Goal: Information Seeking & Learning: Learn about a topic

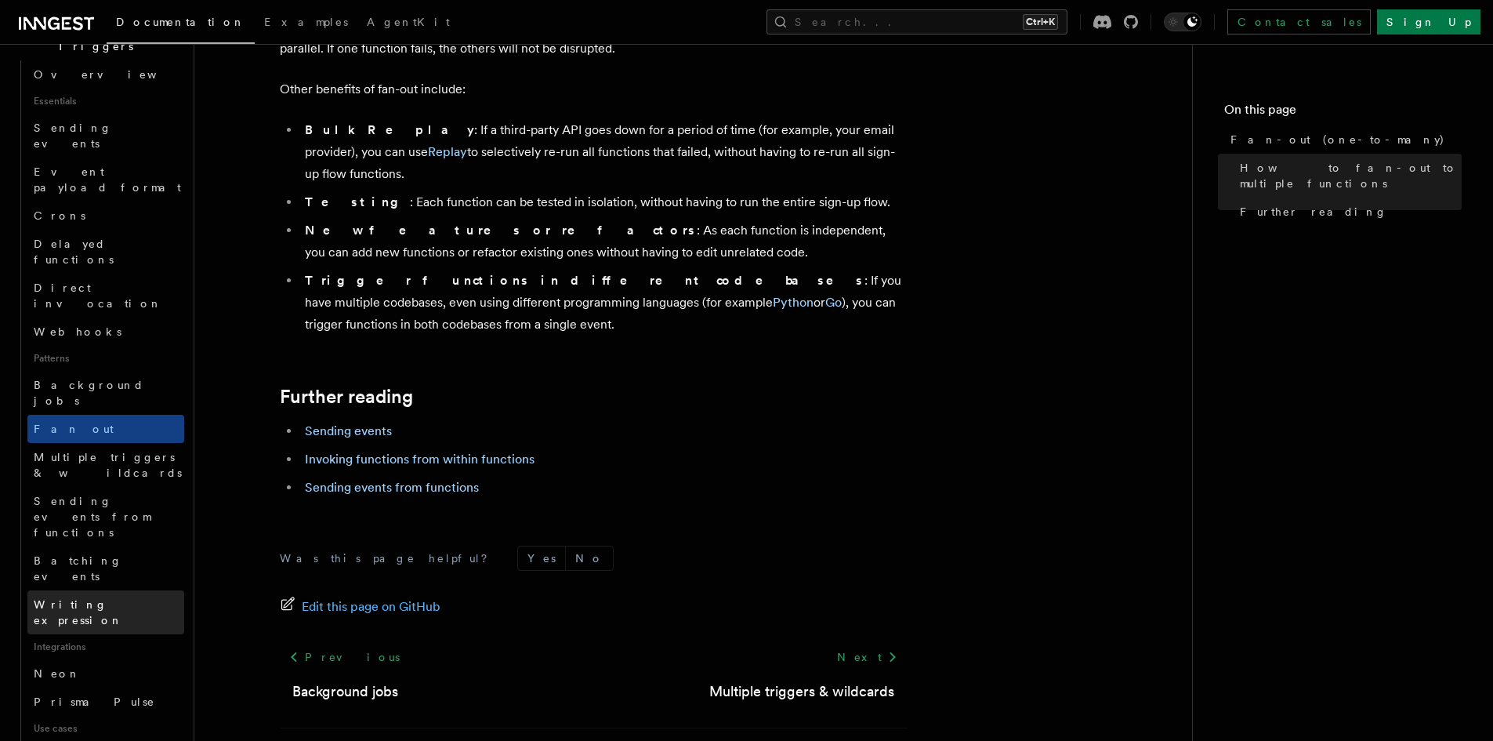
scroll to position [444, 0]
click at [147, 587] on link "Writing expression" at bounding box center [105, 609] width 157 height 44
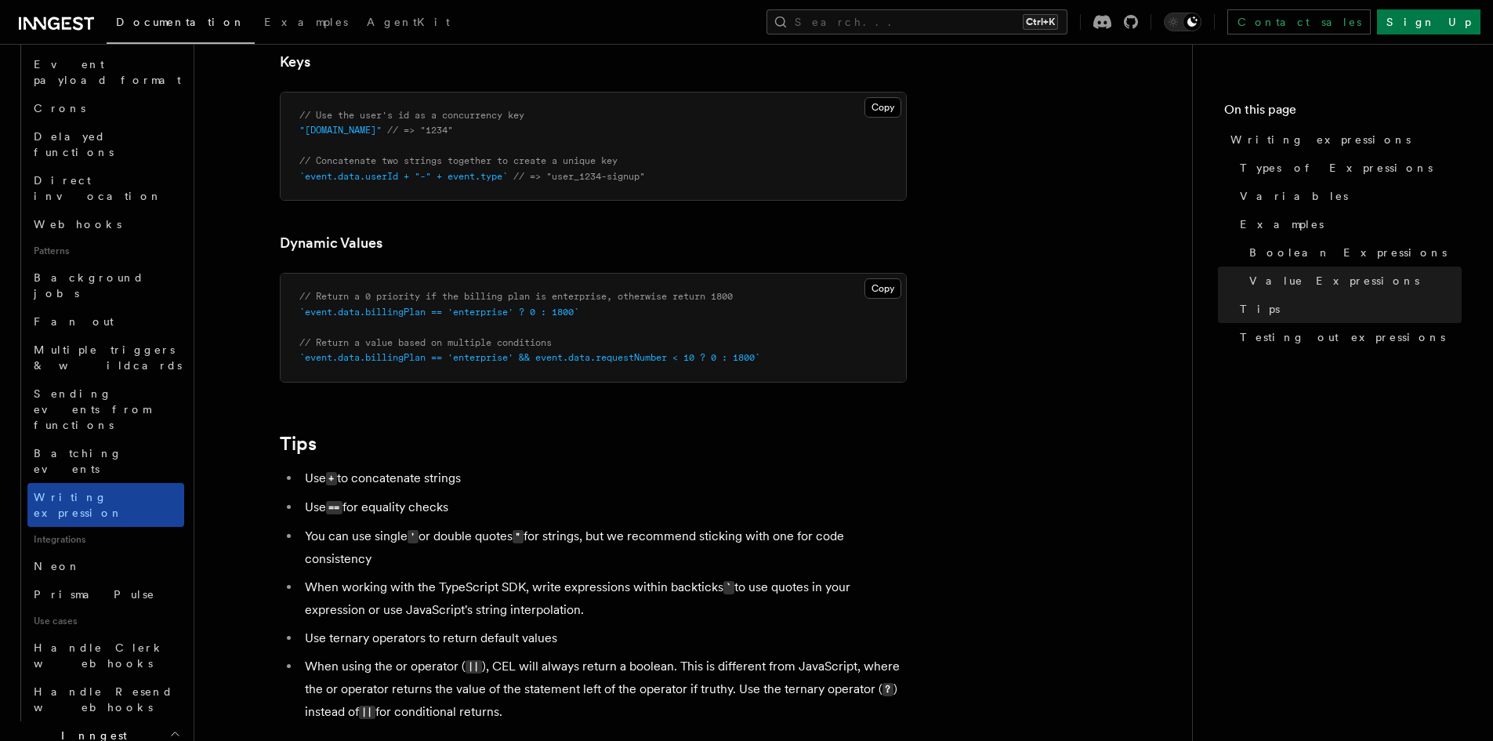
scroll to position [523, 0]
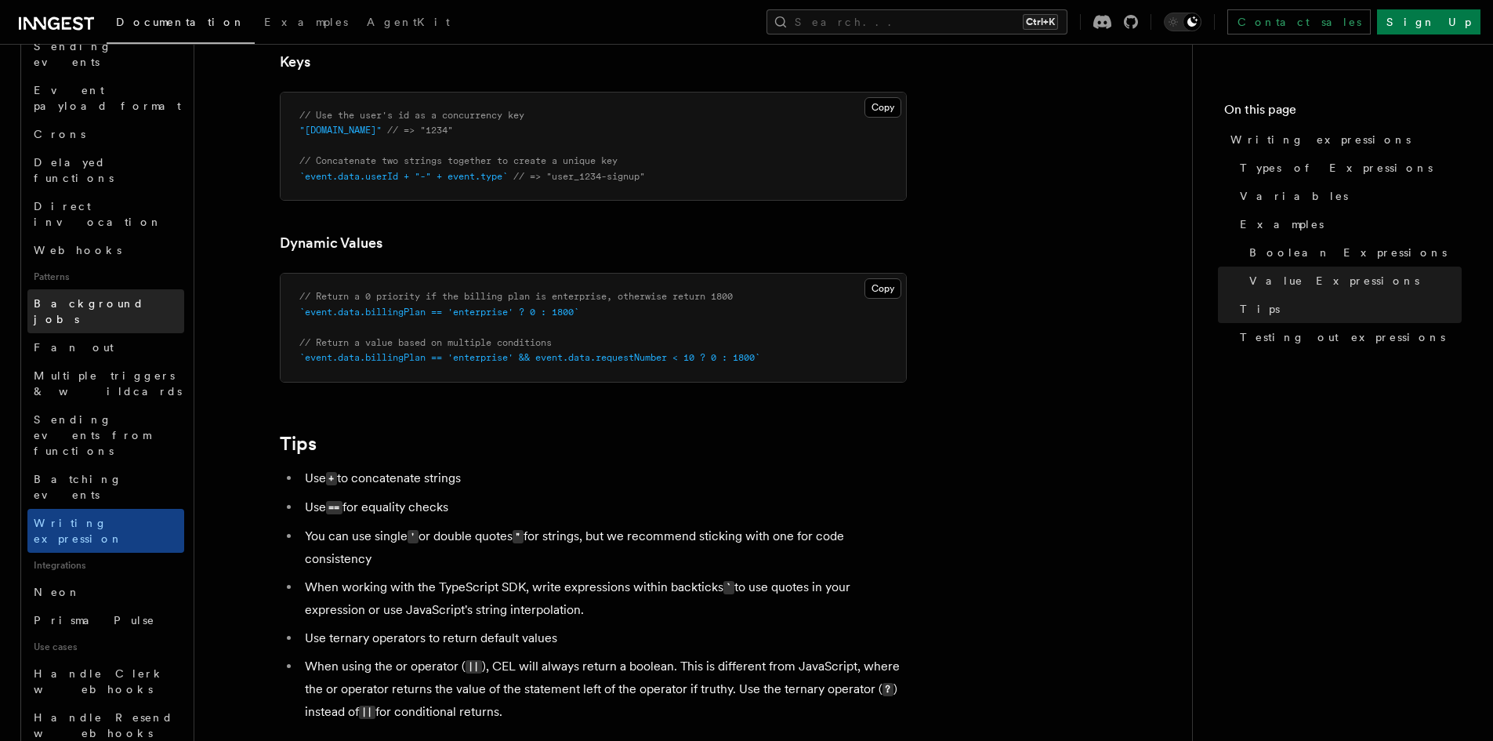
click at [116, 297] on span "Background jobs" at bounding box center [89, 311] width 110 height 28
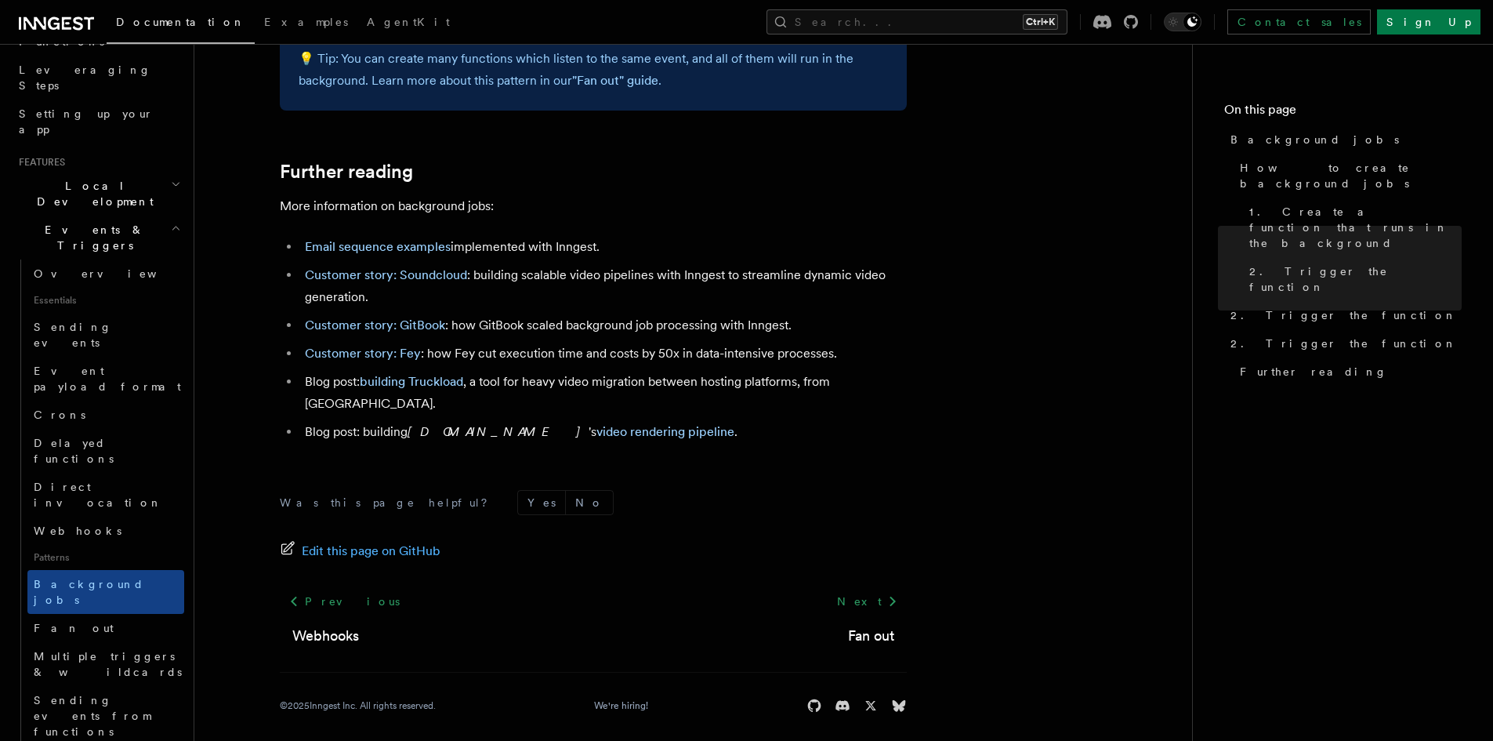
scroll to position [261, 0]
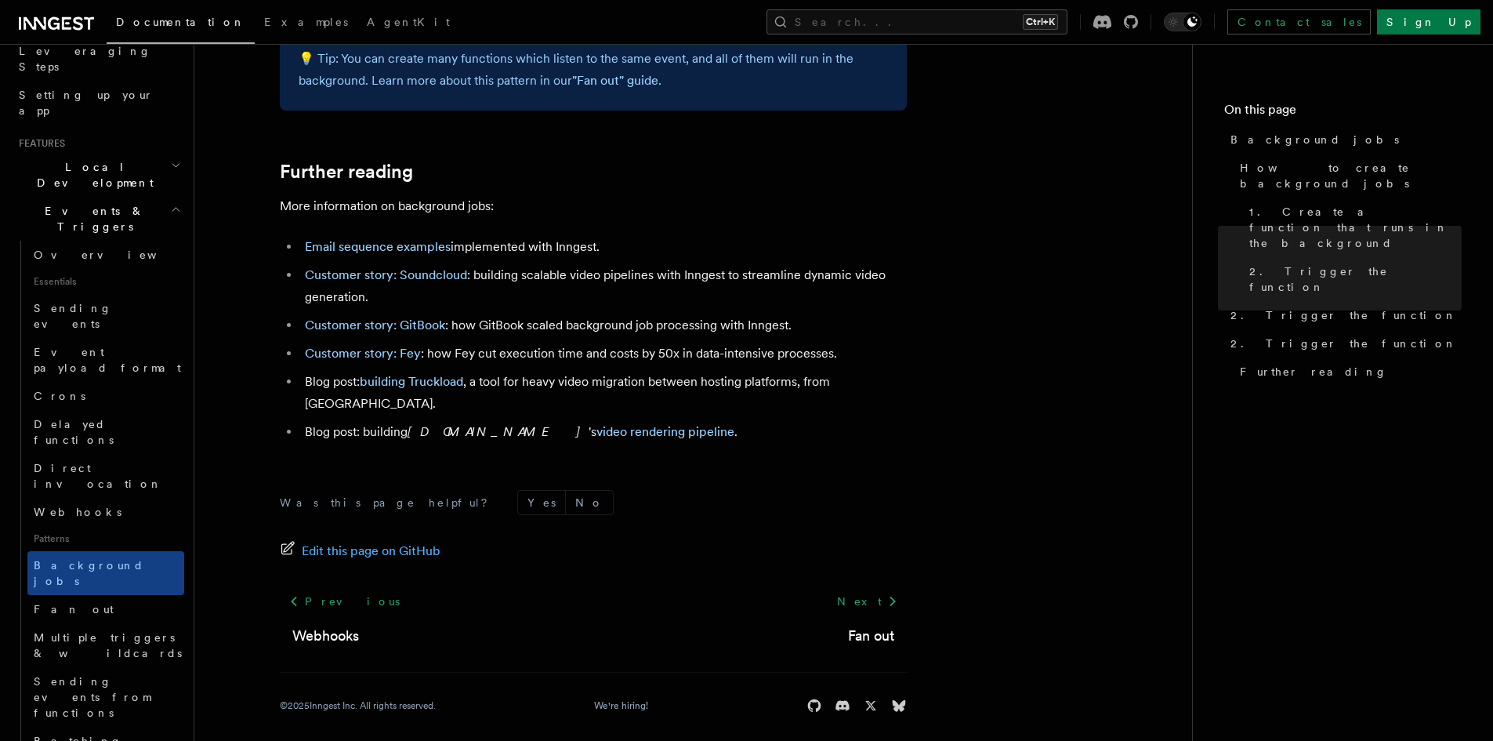
click at [171, 203] on icon "button" at bounding box center [176, 209] width 10 height 13
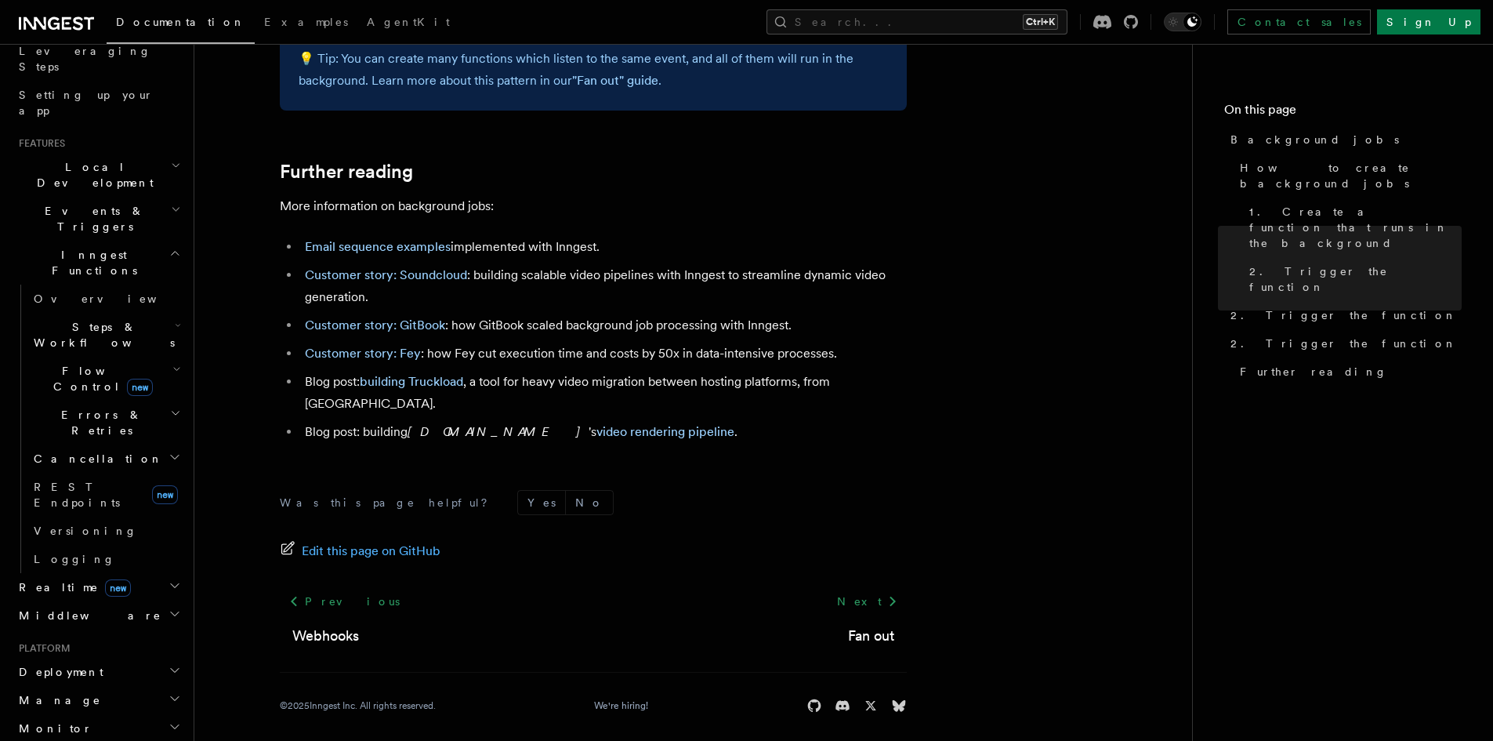
click at [175, 319] on icon "button" at bounding box center [178, 325] width 6 height 13
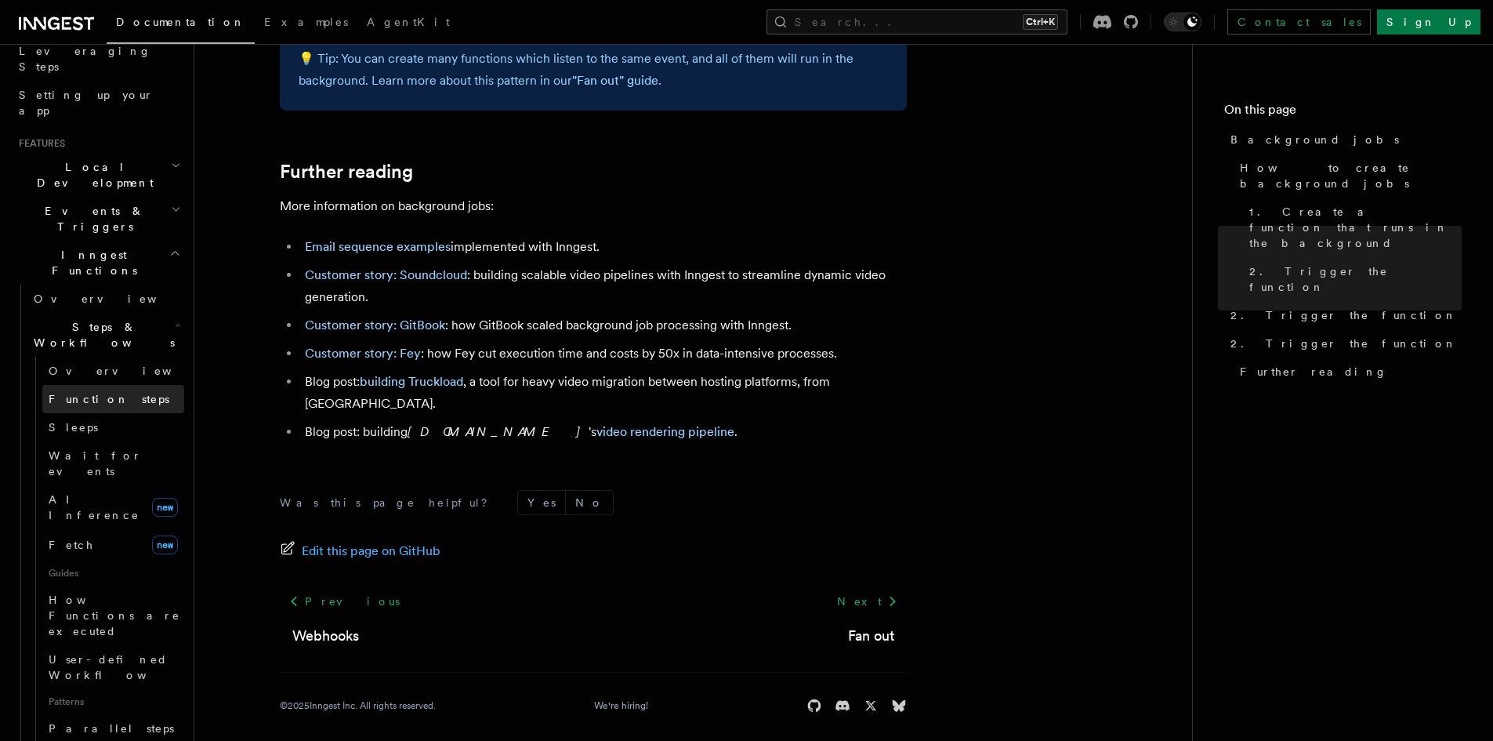
click at [118, 393] on span "Function steps" at bounding box center [109, 399] width 121 height 13
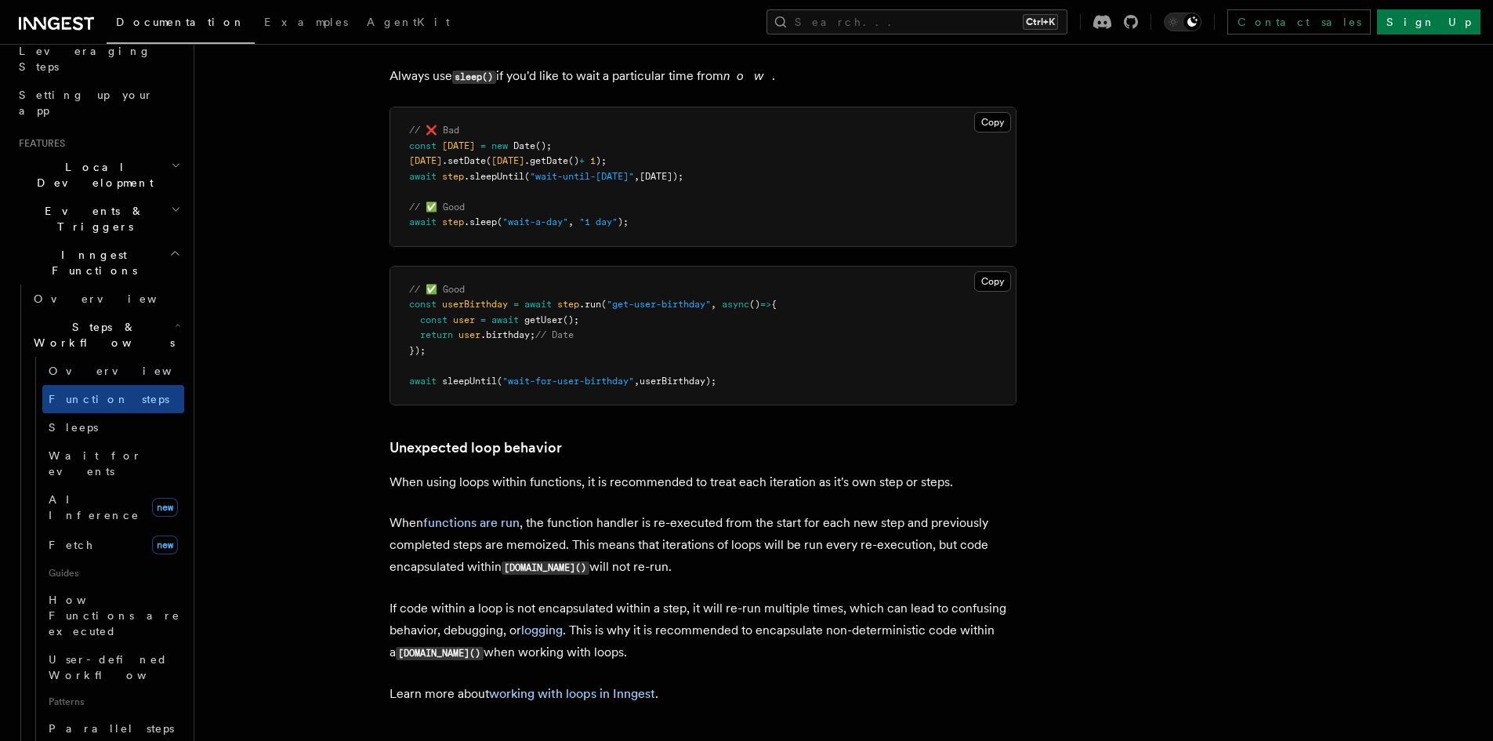
scroll to position [4650, 0]
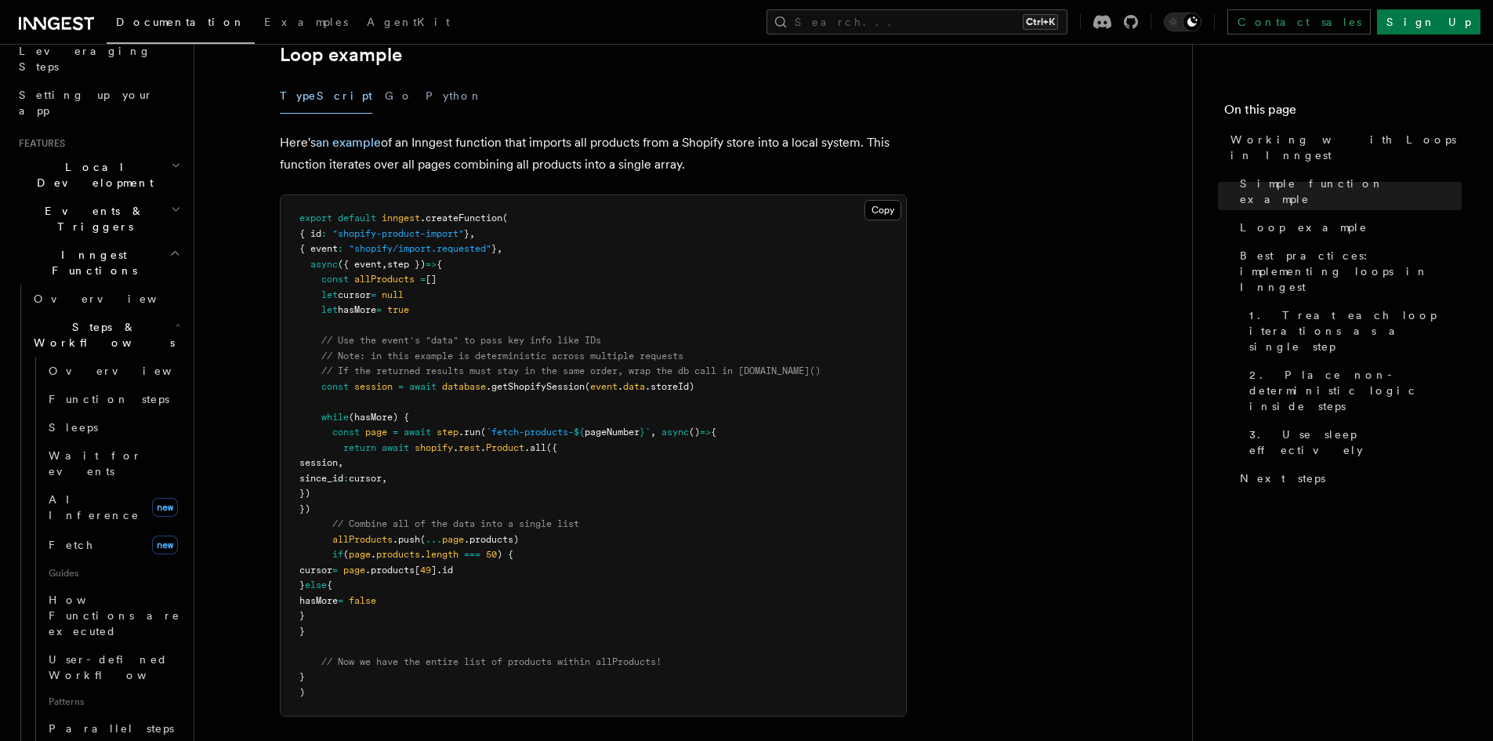
scroll to position [1503, 0]
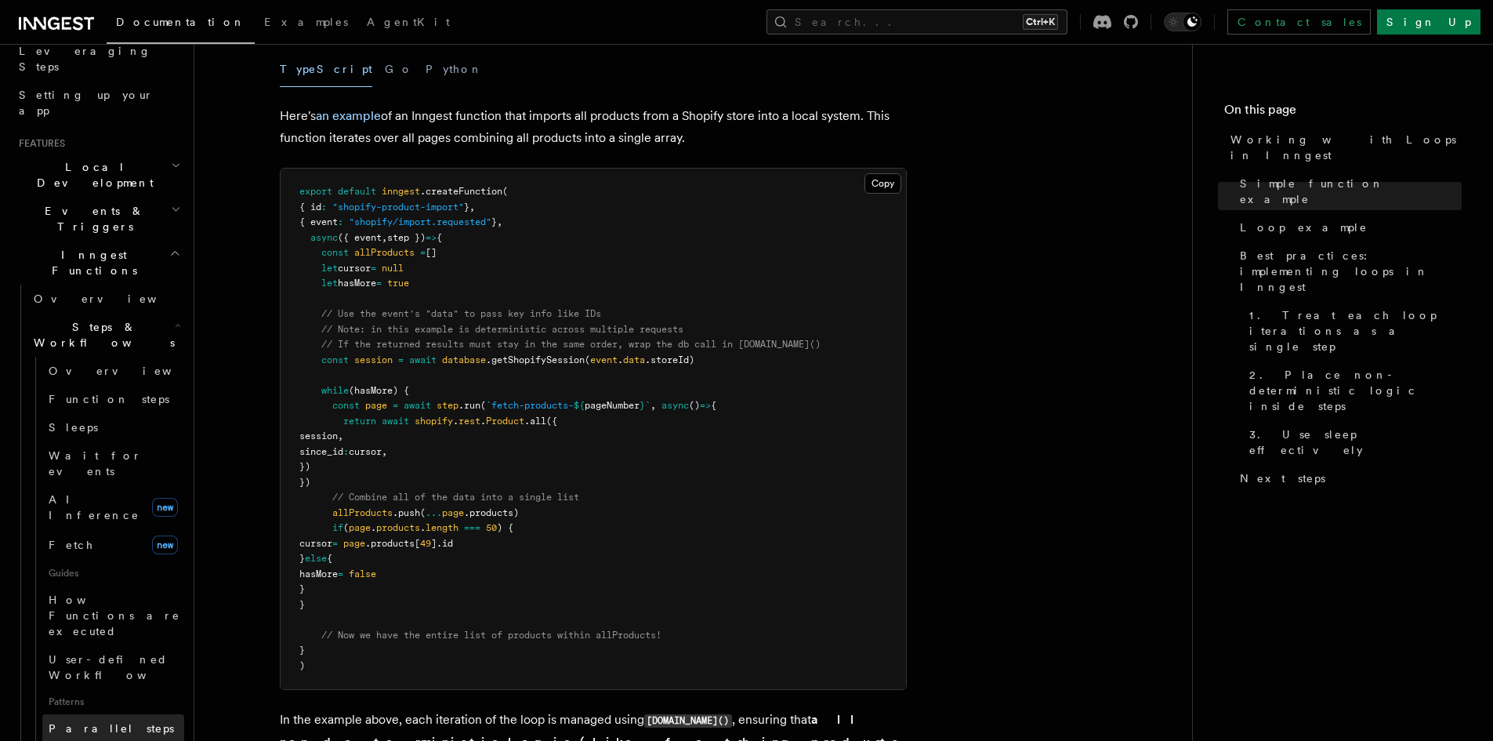
click at [125, 714] on link "Parallel steps" at bounding box center [113, 728] width 142 height 28
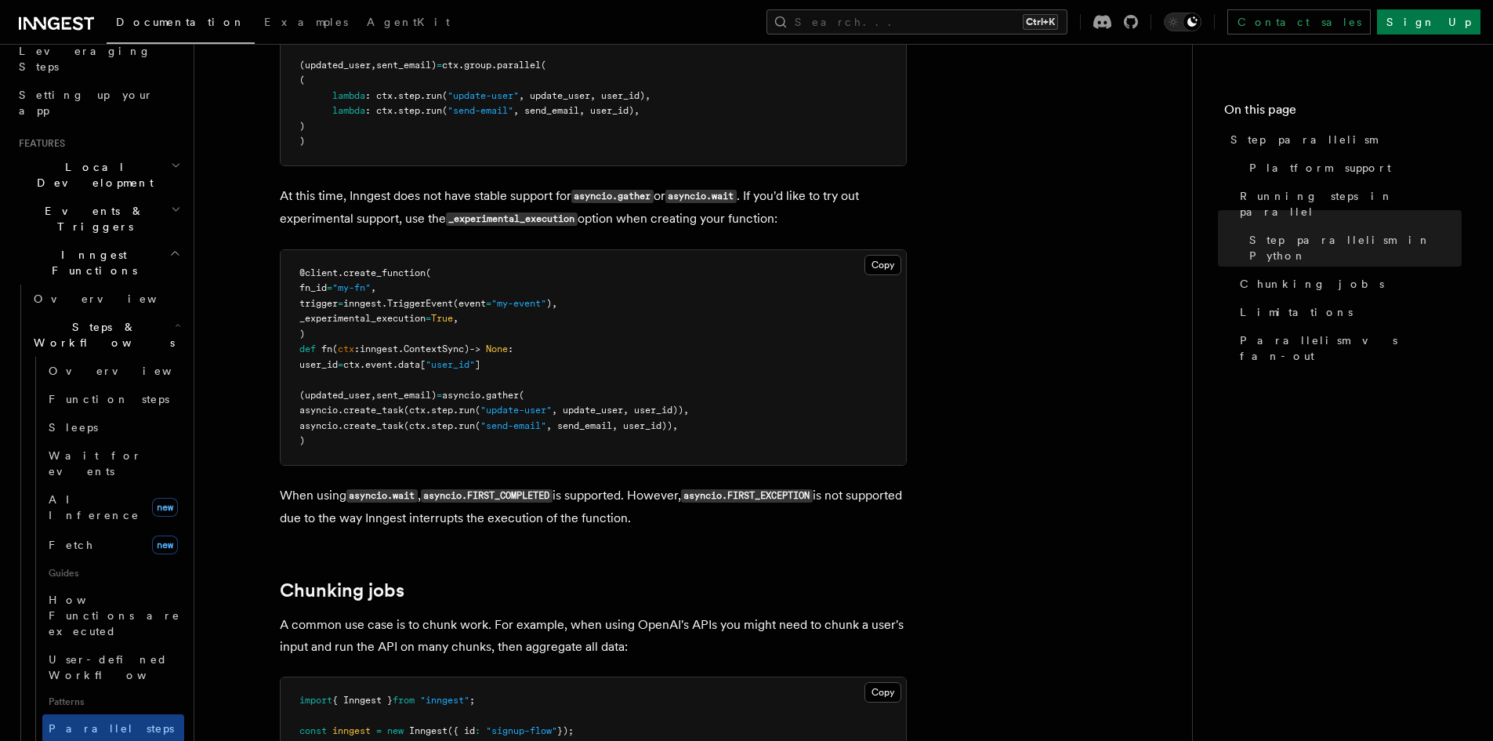
scroll to position [1698, 0]
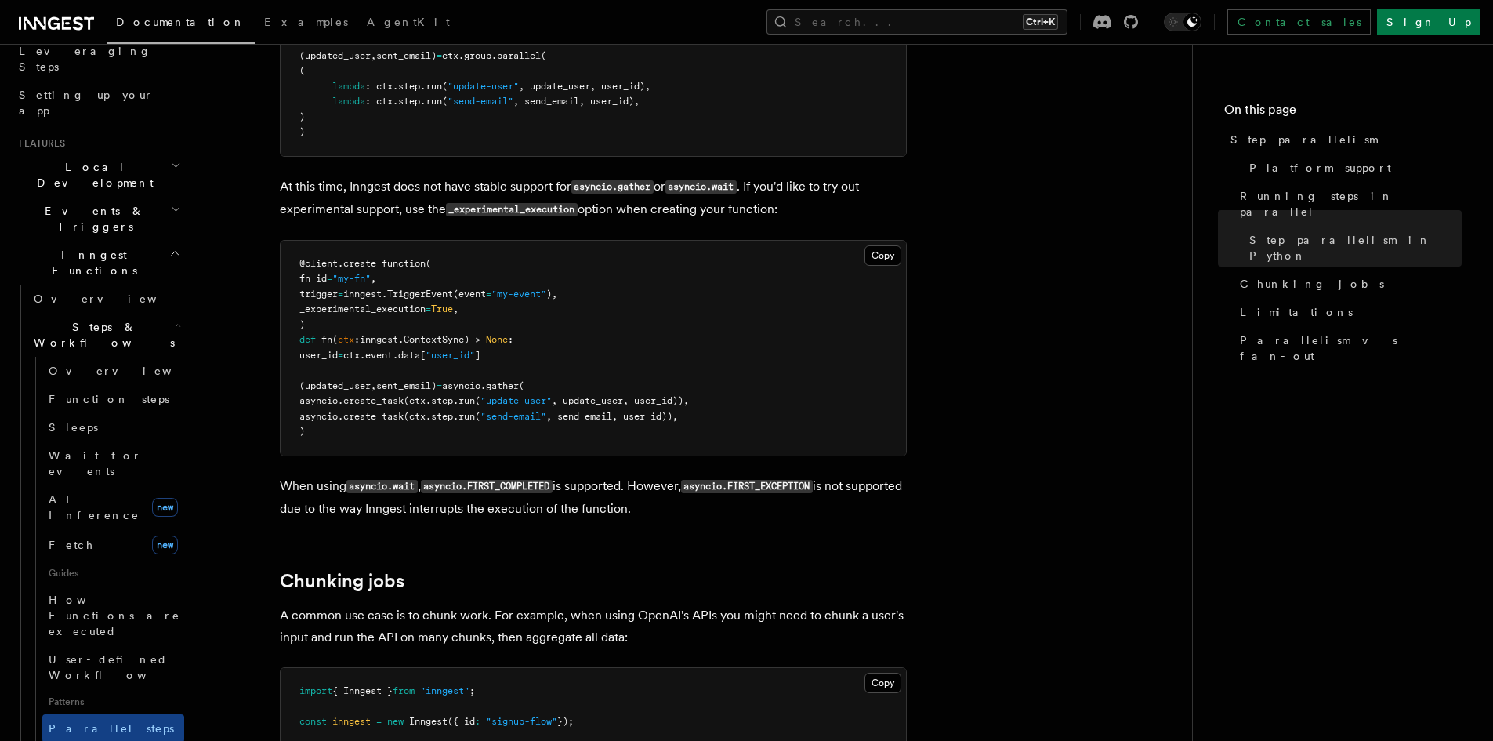
click at [669, 638] on article "Features Inngest Functions Steps & Workflows Step parallelism If you’re using a…" at bounding box center [692, 118] width 947 height 3494
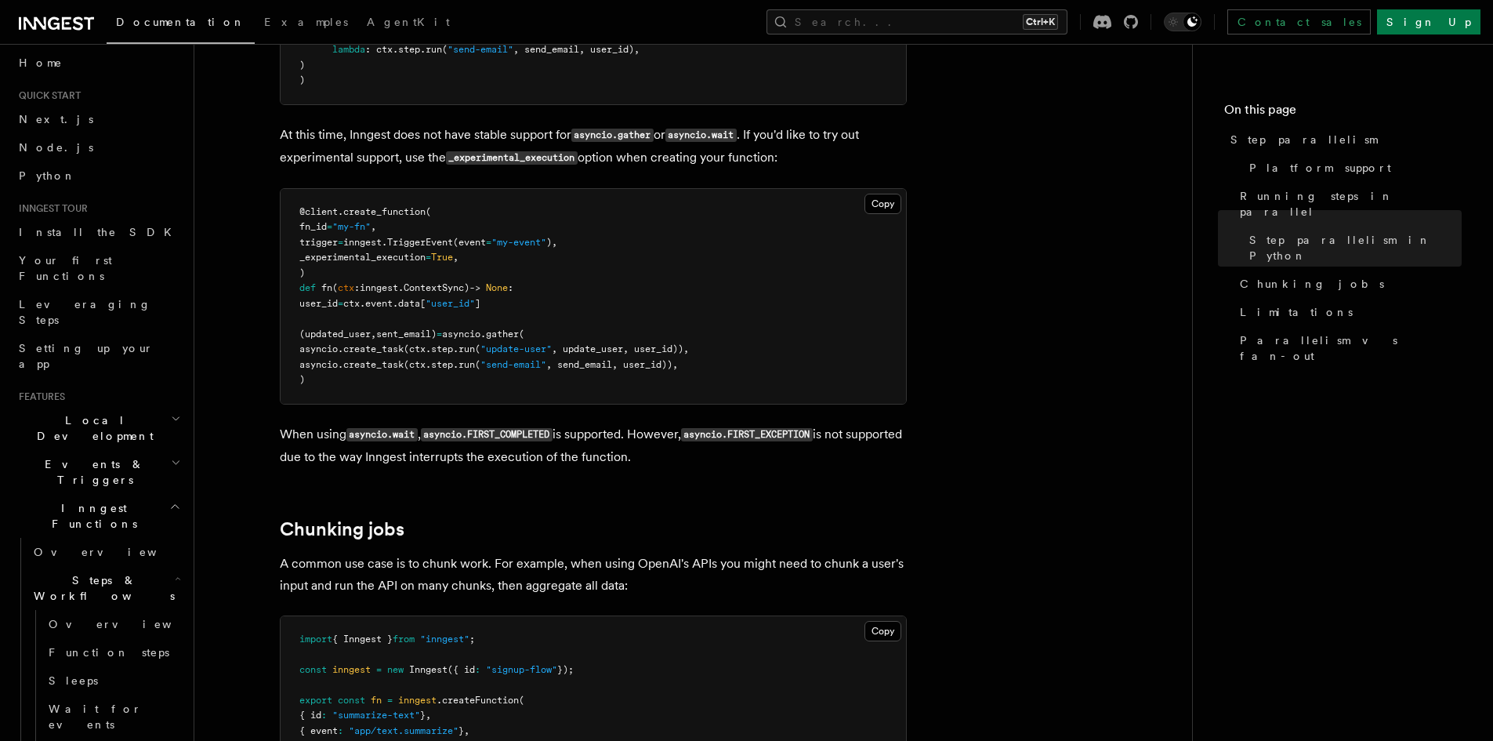
scroll to position [0, 0]
click at [176, 585] on icon "button" at bounding box center [178, 586] width 4 height 2
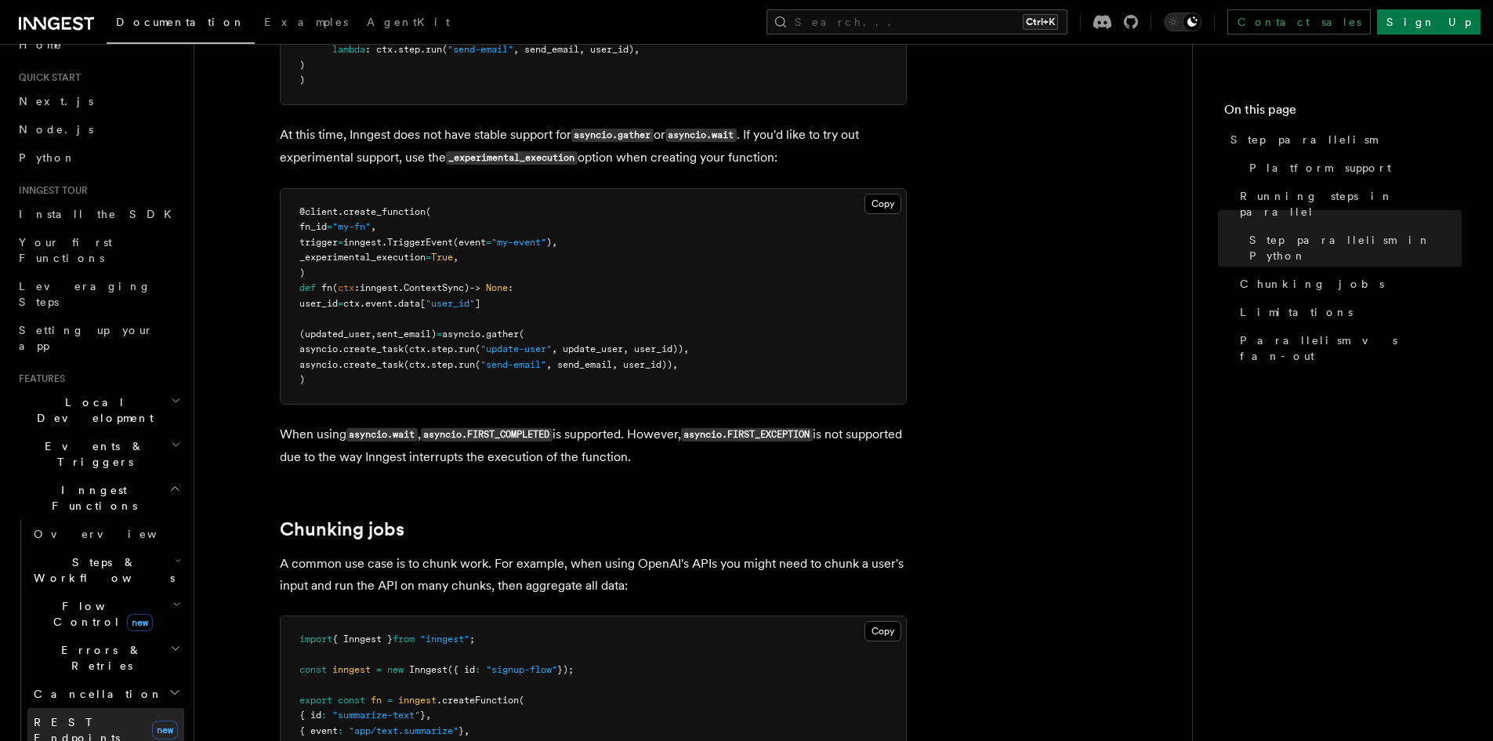
scroll to position [53, 0]
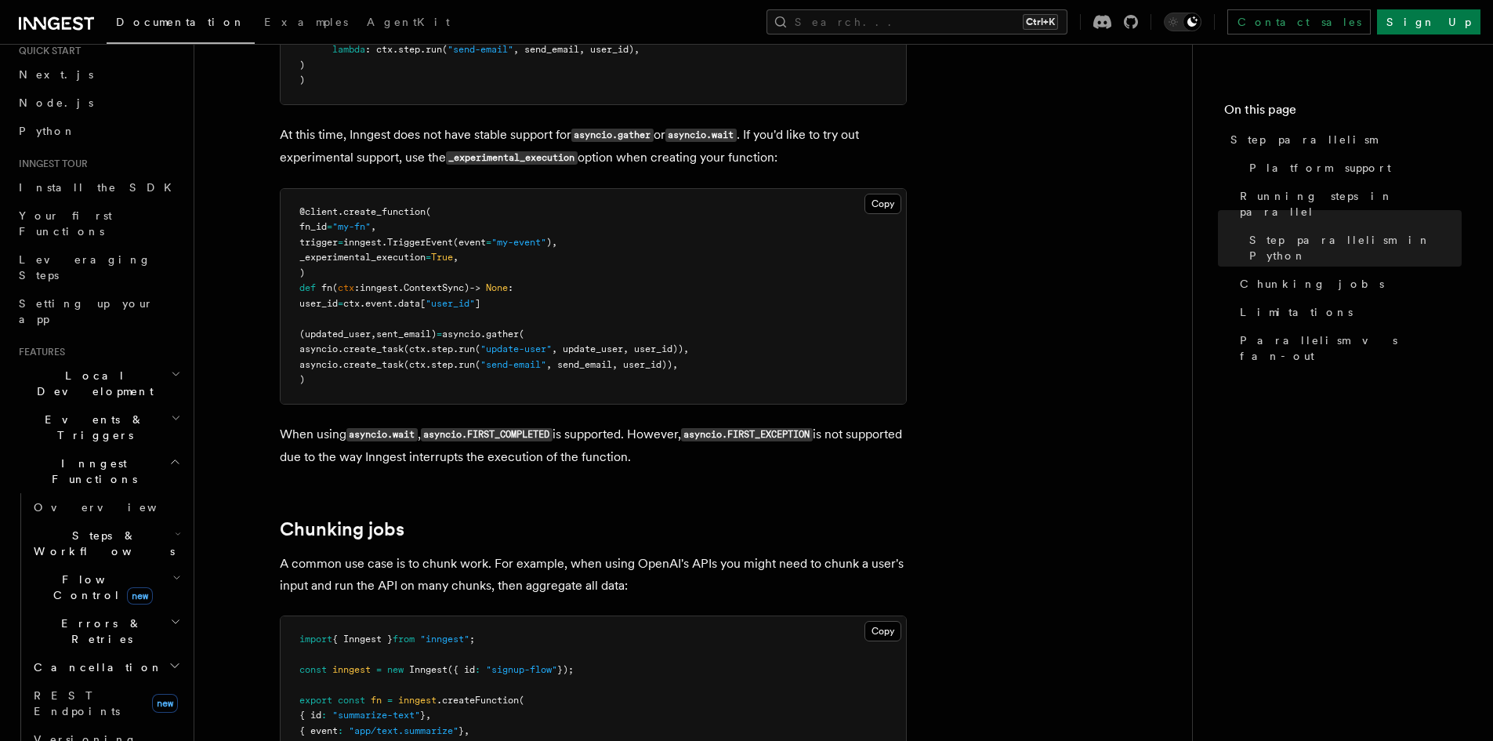
click at [158, 449] on h2 "Inngest Functions" at bounding box center [99, 471] width 172 height 44
click at [163, 449] on h2 "Inngest Functions" at bounding box center [99, 471] width 172 height 44
click at [171, 411] on icon "button" at bounding box center [176, 417] width 10 height 13
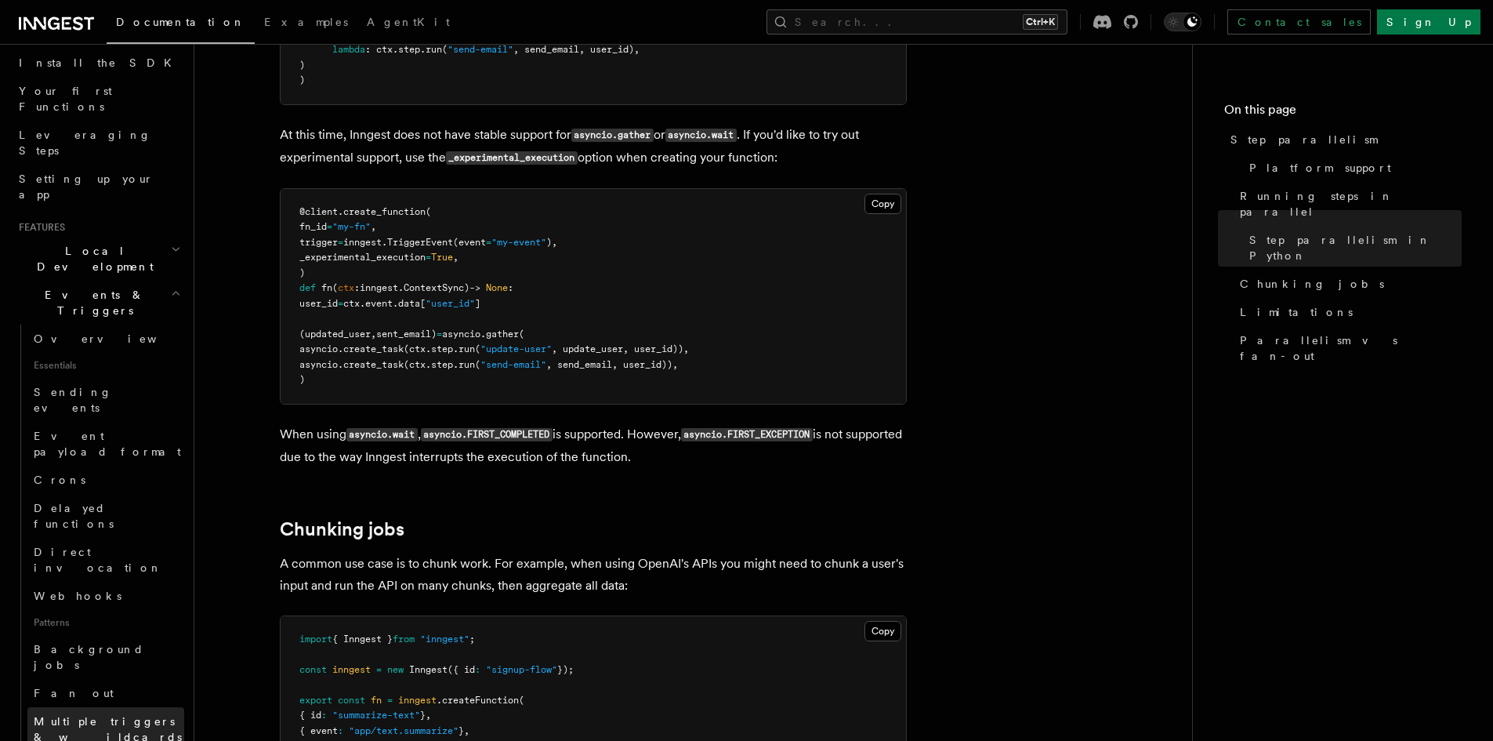
scroll to position [183, 0]
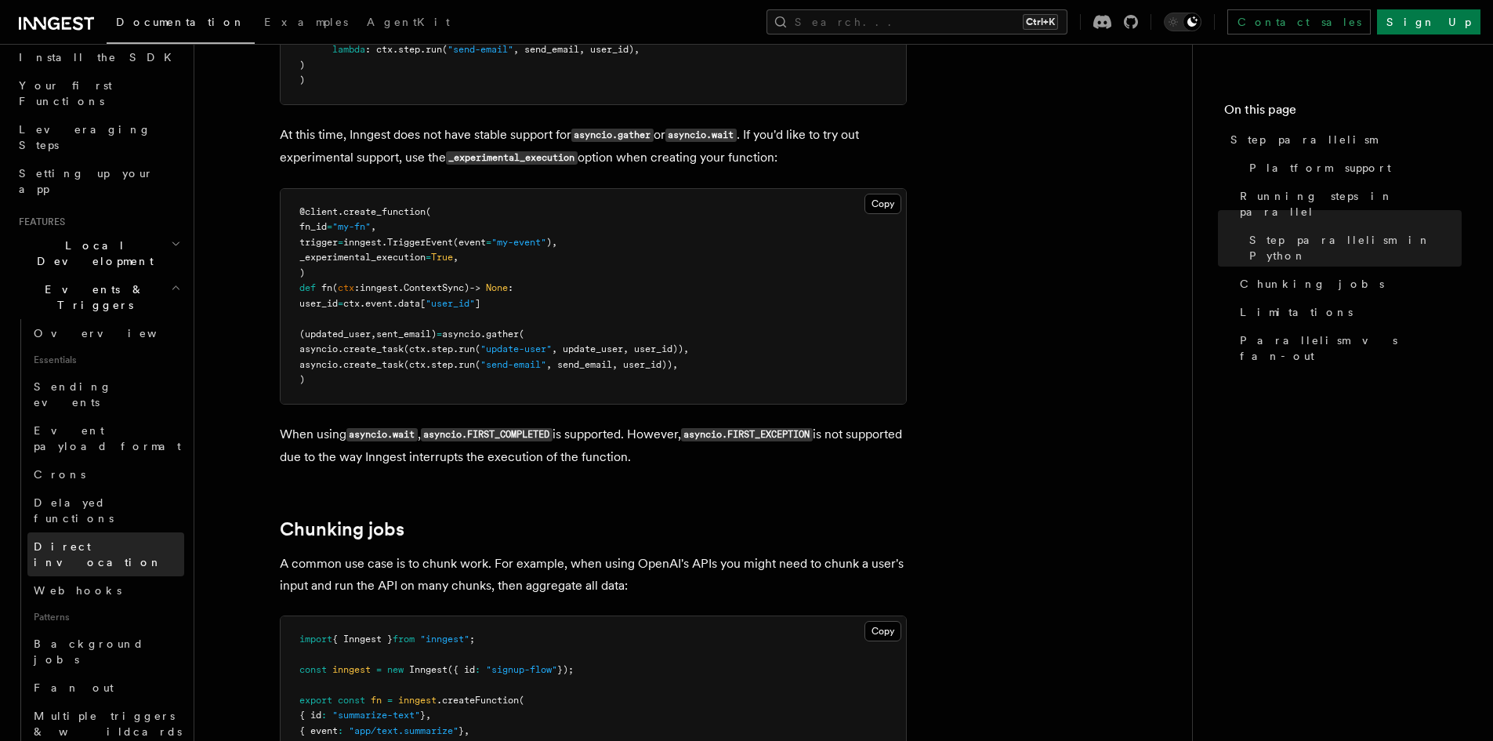
click at [118, 532] on link "Direct invocation" at bounding box center [105, 554] width 157 height 44
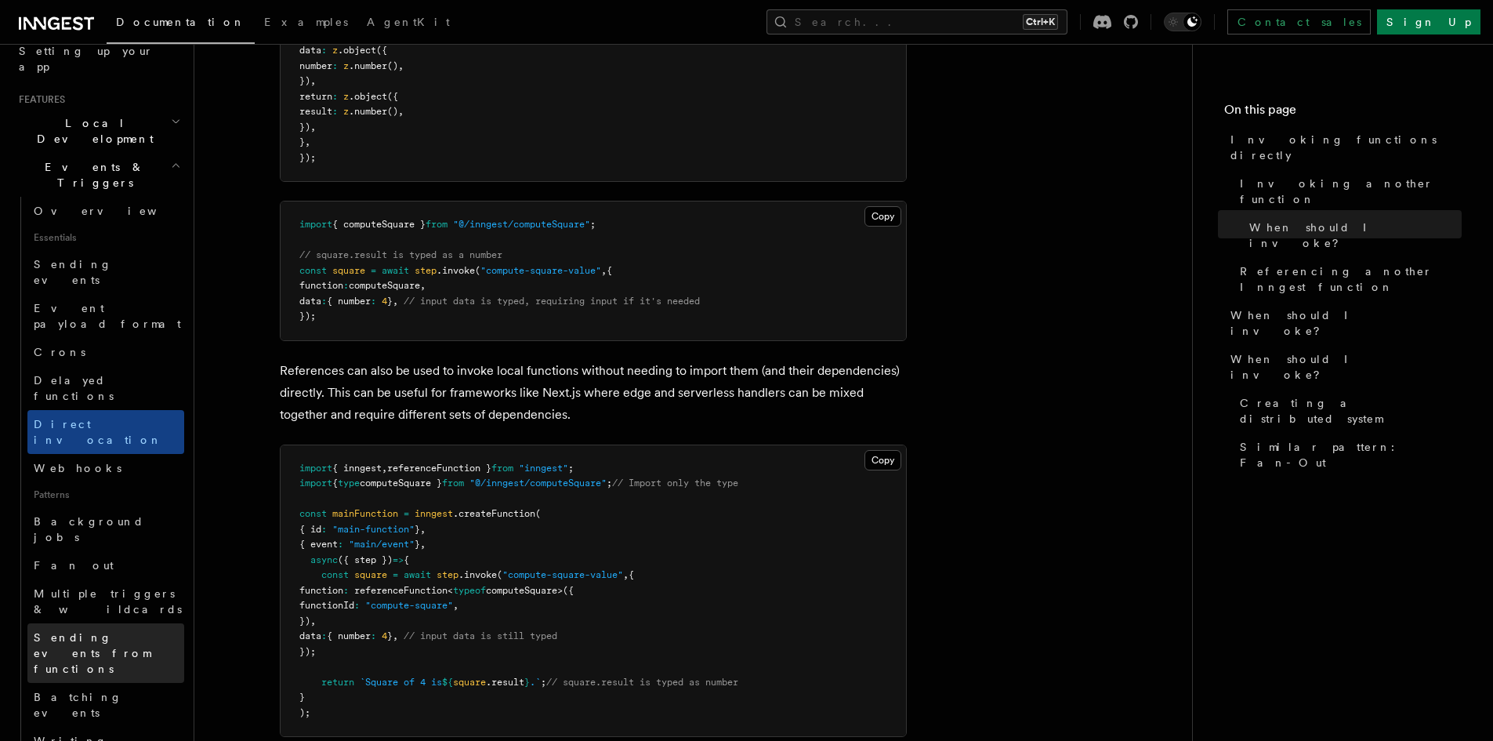
scroll to position [313, 0]
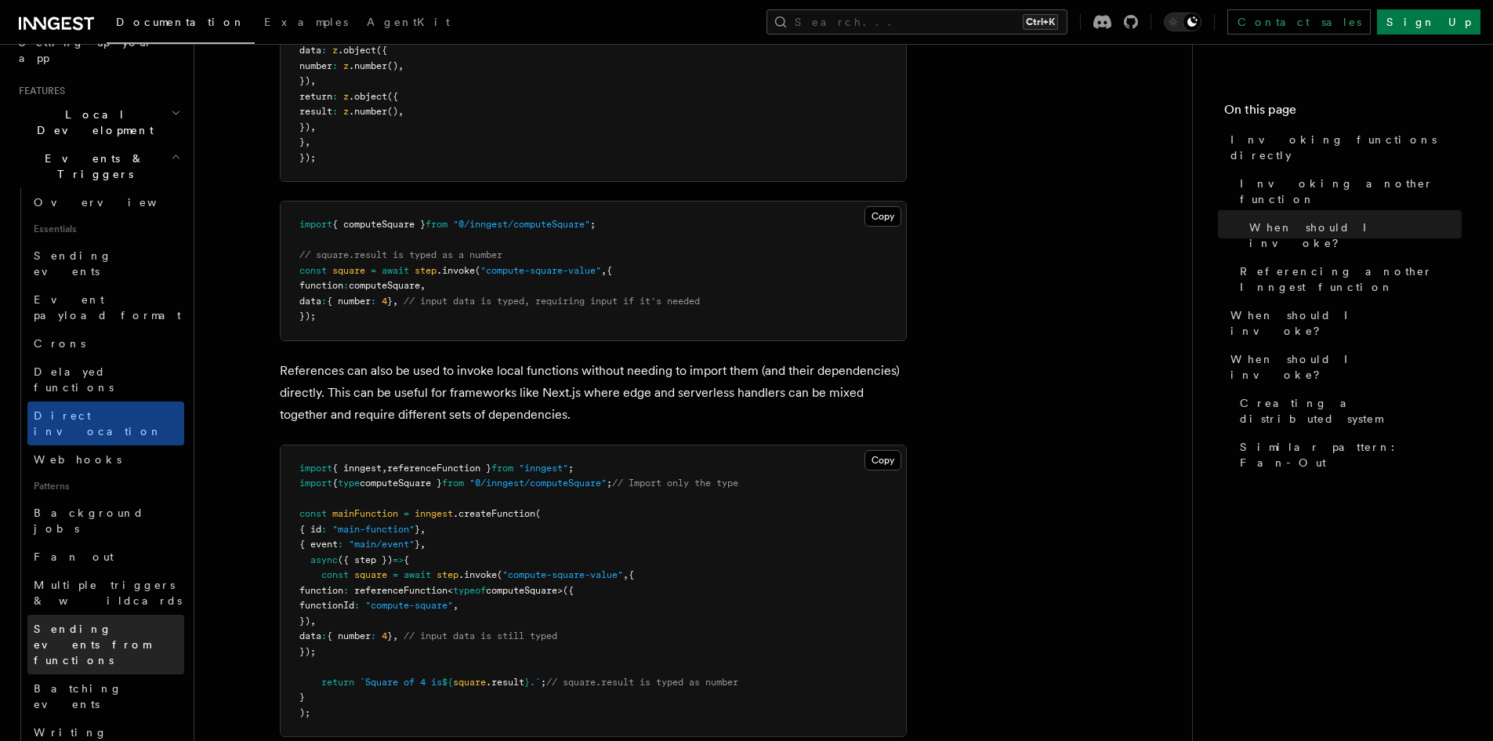
click at [136, 621] on span "Sending events from functions" at bounding box center [109, 644] width 150 height 47
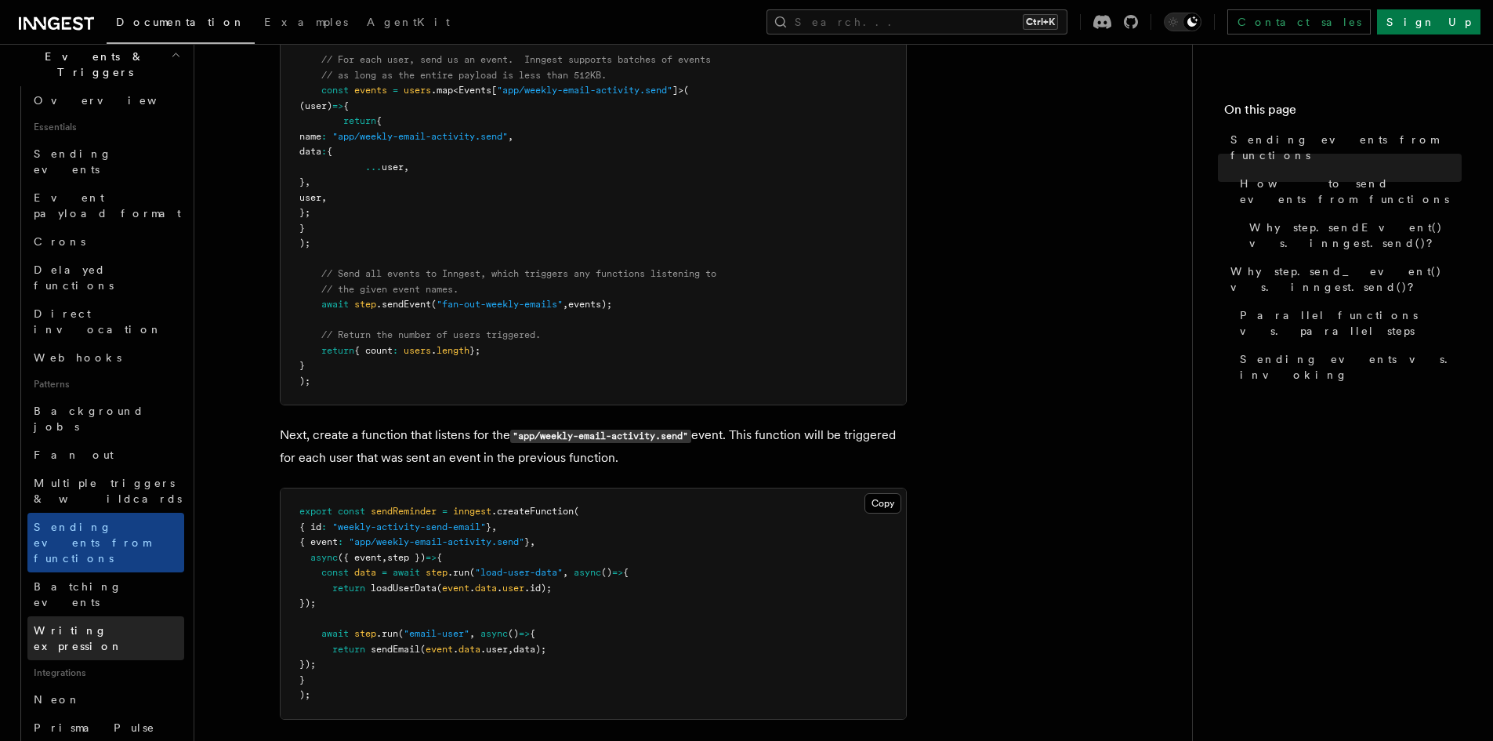
scroll to position [418, 0]
click at [1014, 646] on article "Features Events & Triggers Sending events from functions In some workflows or p…" at bounding box center [692, 567] width 947 height 2773
click at [138, 614] on link "Writing expression" at bounding box center [105, 636] width 157 height 44
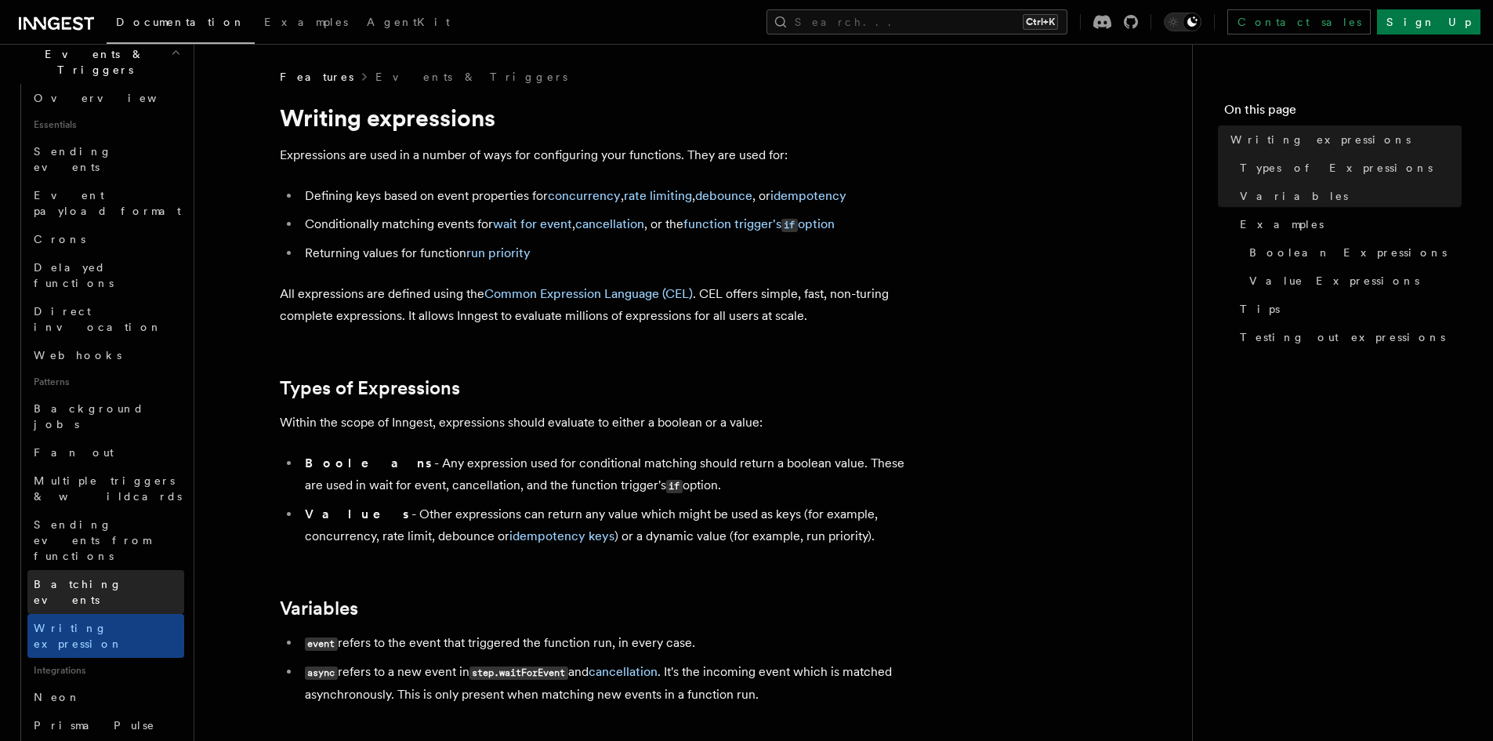
click at [118, 570] on link "Batching events" at bounding box center [105, 592] width 157 height 44
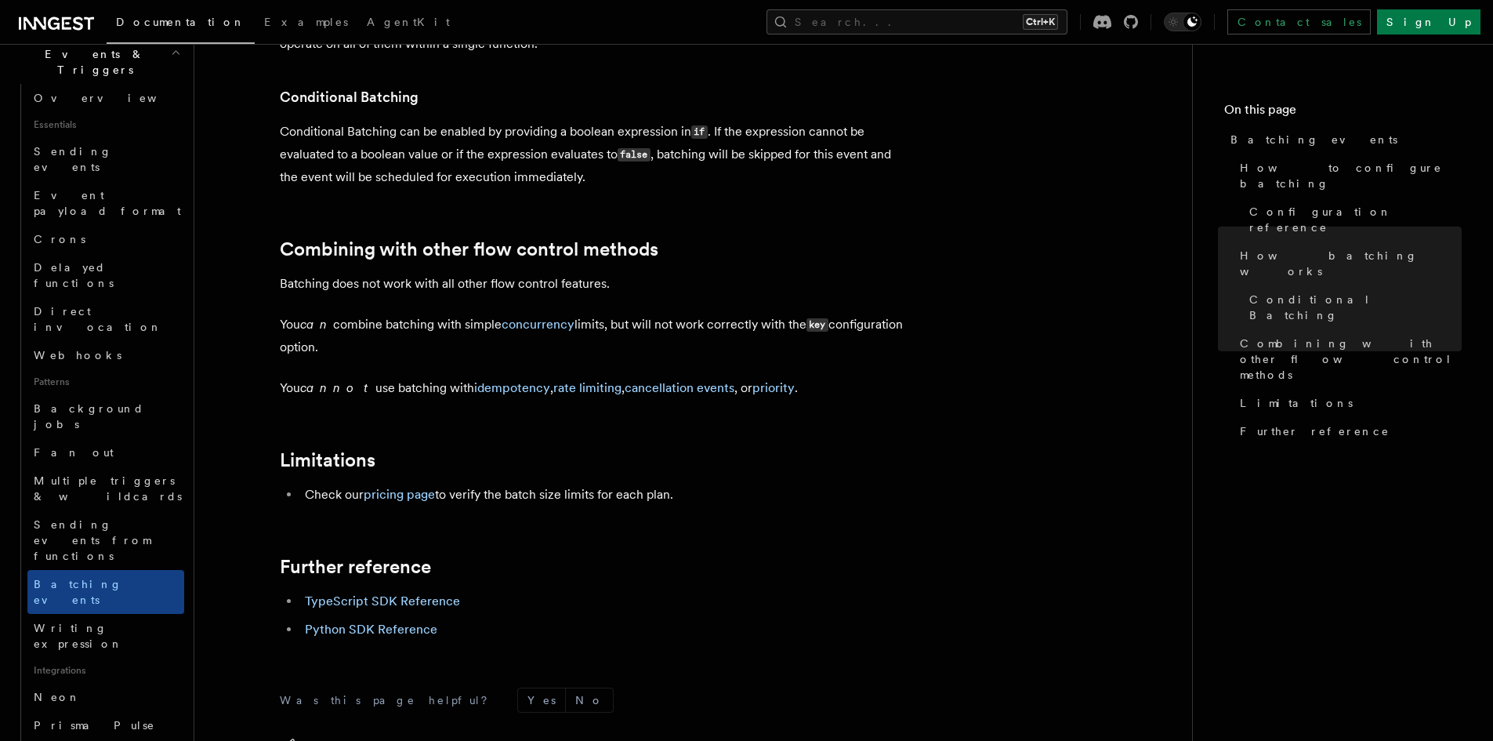
scroll to position [1536, 0]
